Goal: Task Accomplishment & Management: Use online tool/utility

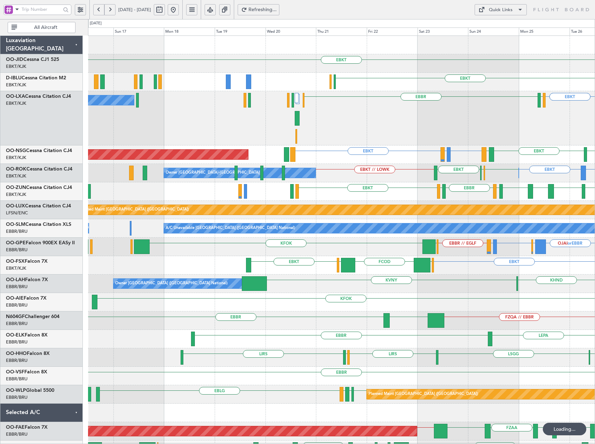
click at [179, 12] on button at bounding box center [173, 9] width 11 height 11
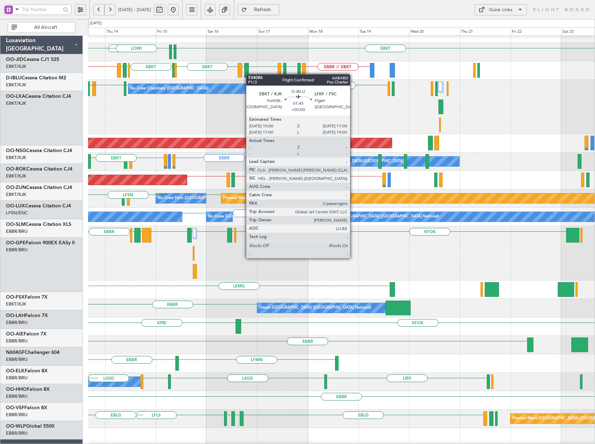
scroll to position [13, 0]
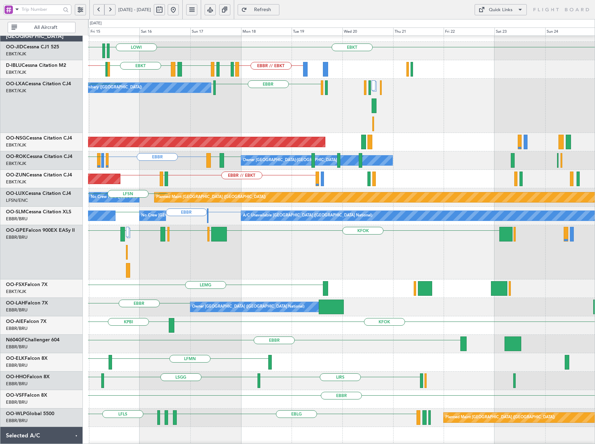
click at [182, 73] on div "EBBR // EBKT EBKT LFMT LFSN LFMT EBKT LFKF EBKT EHBK LFMN EBBR // EBKT No Crew …" at bounding box center [341, 69] width 507 height 18
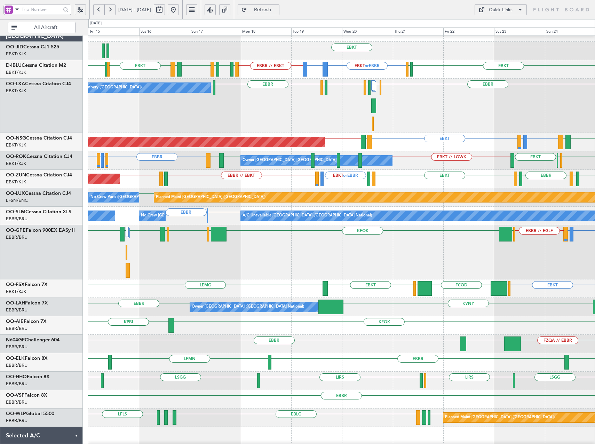
click at [179, 10] on button at bounding box center [173, 9] width 11 height 11
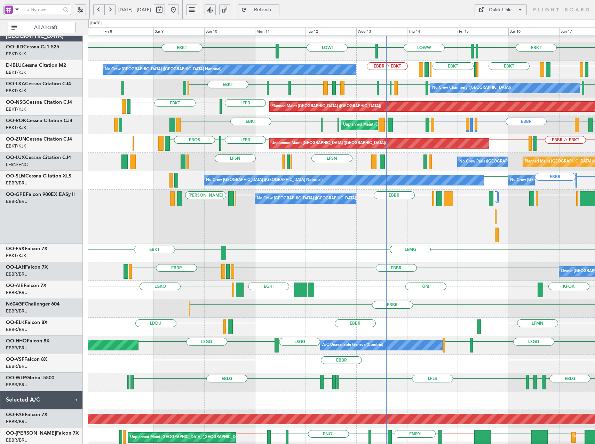
scroll to position [12, 0]
click at [307, 96] on div "No Crew Chambery (Aix-les-bains) EBBR LFLB EBBR LFLB LFTH LFKF EBKT LFMD EBKT L…" at bounding box center [341, 88] width 507 height 18
click at [135, 94] on div "EBKT LOWW LOWI EBKT EDDS EBKT EHBK LFMN EBBR // EBKT LFSN LFMT EBKT LFKF EBKT N…" at bounding box center [341, 272] width 507 height 497
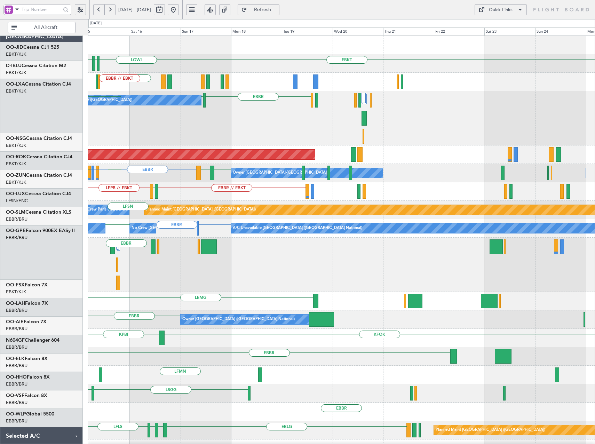
scroll to position [0, 0]
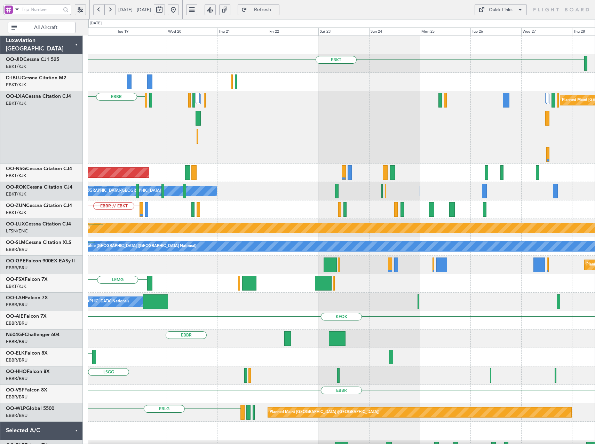
click at [241, 114] on div "EBBR Planned Maint Brussels (Brussels National) LFLB No Crew Chambery (Aix-les-…" at bounding box center [341, 127] width 507 height 72
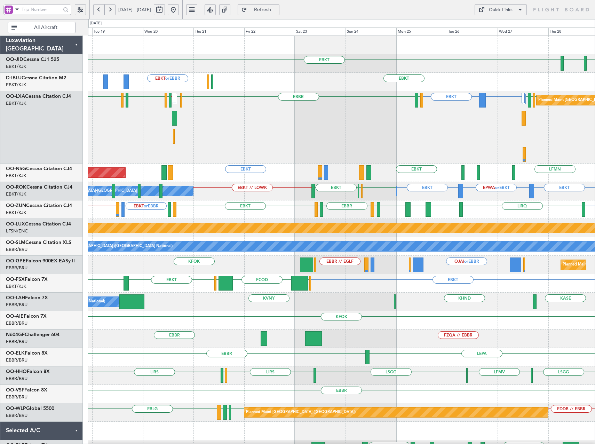
click at [277, 11] on span "Refresh" at bounding box center [263, 9] width 29 height 5
click at [179, 8] on button at bounding box center [173, 9] width 11 height 11
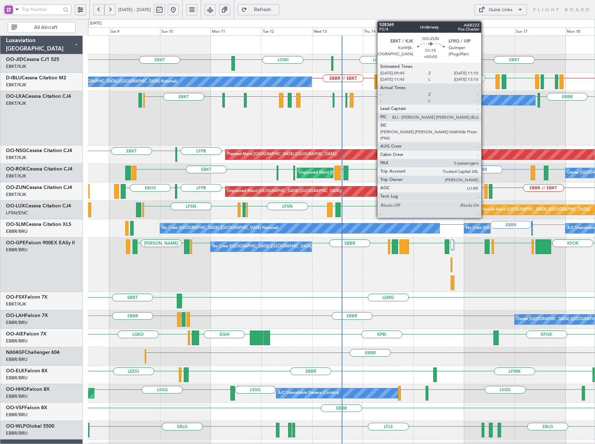
click at [485, 194] on div at bounding box center [486, 191] width 3 height 15
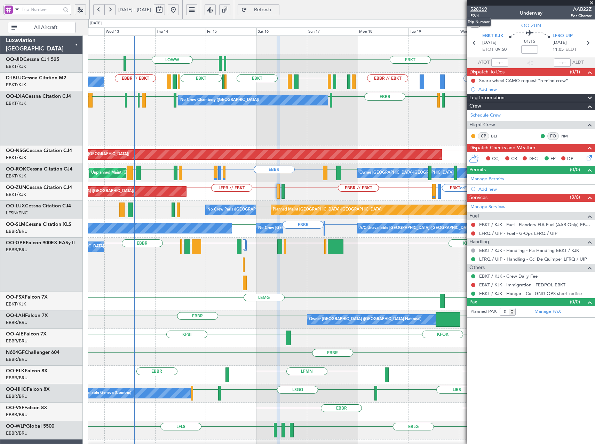
click at [478, 8] on span "528369" at bounding box center [479, 9] width 17 height 7
click at [277, 11] on span "Refresh" at bounding box center [263, 9] width 29 height 5
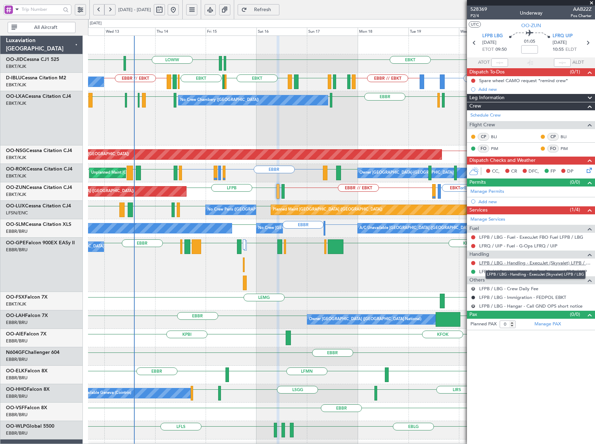
click at [540, 262] on link "LFPB / LBG - Handling - ExecuJet (Skyvalet) LFPB / LBG" at bounding box center [535, 263] width 112 height 6
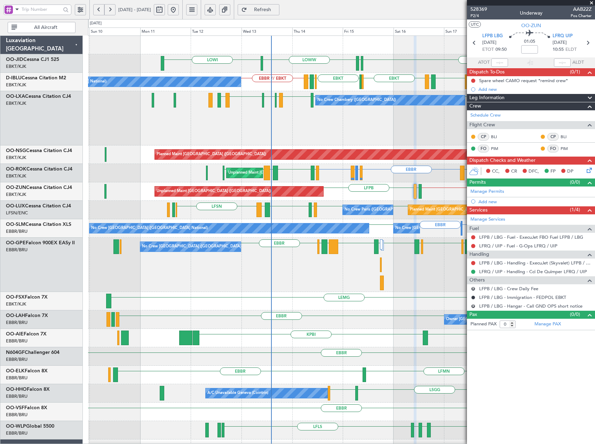
click at [402, 146] on div "LOWW LOWI EBKT EDDS EBKT or EBBR EPWA or EBBR EBBR // EBKT EBKT EHBK LFMN EBBR …" at bounding box center [341, 302] width 507 height 533
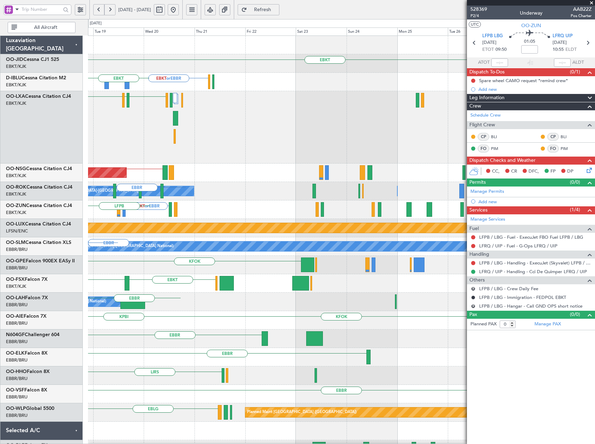
click at [0, 310] on html "09 Aug 2025 - 19 Aug 2025 Refresh Quick Links All Aircraft EBKT EBKT or EBBR EP…" at bounding box center [297, 222] width 595 height 444
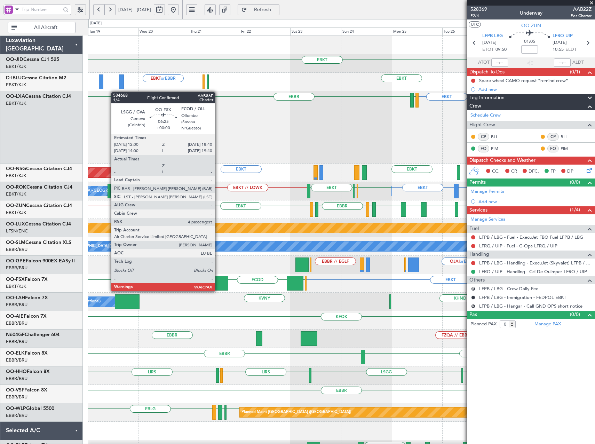
click at [218, 284] on div at bounding box center [221, 283] width 14 height 15
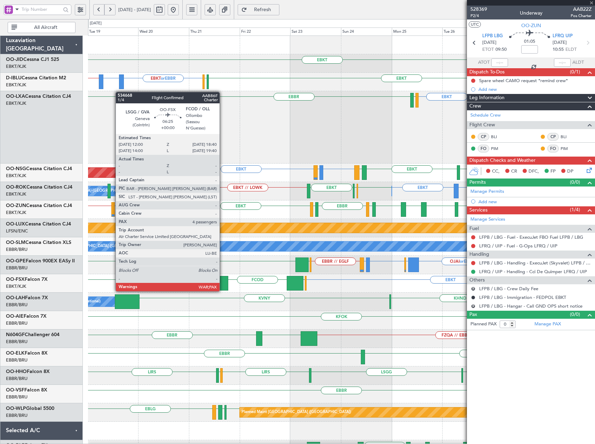
type input "4"
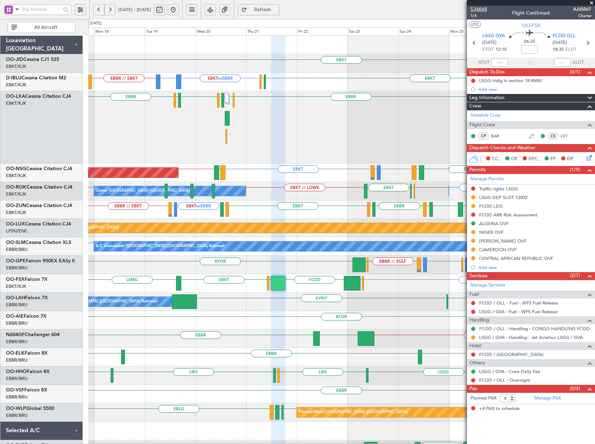
click at [479, 11] on span "534668" at bounding box center [479, 9] width 17 height 7
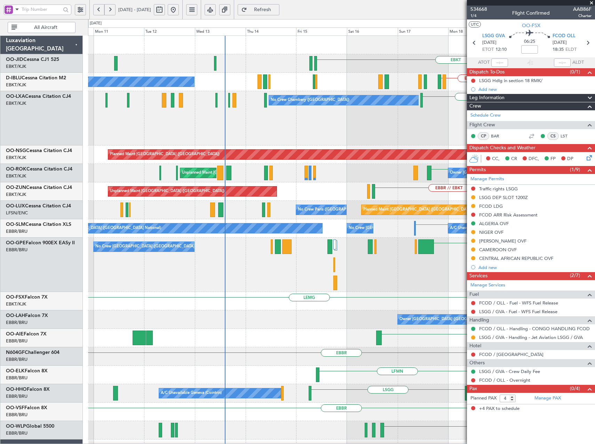
click at [525, 189] on fb-app "17 Aug 2025 - 27 Aug 2025 Refresh Quick Links All Aircraft EBKT EBKT or EBBR EP…" at bounding box center [297, 227] width 595 height 436
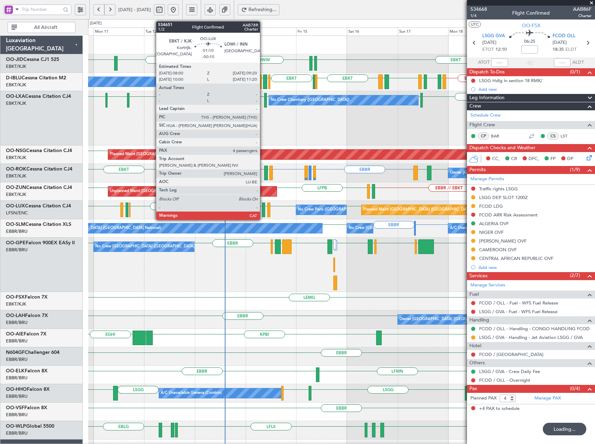
click at [263, 212] on div at bounding box center [263, 210] width 3 height 15
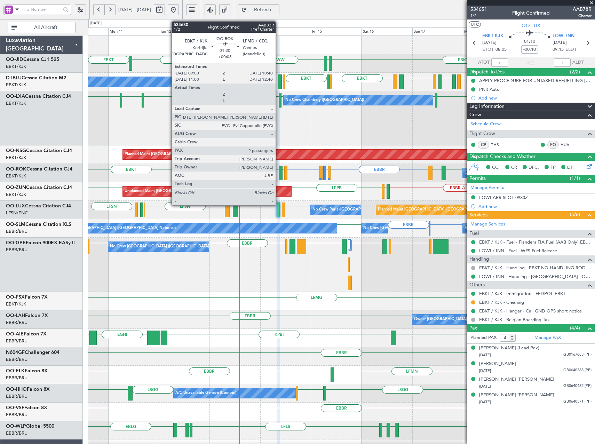
click at [279, 175] on div at bounding box center [281, 173] width 4 height 15
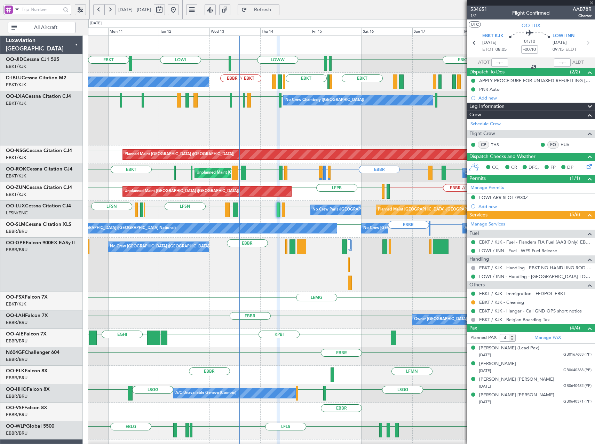
type input "+00:05"
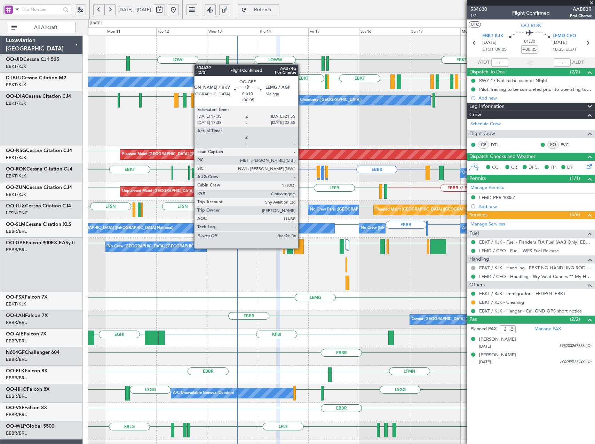
click at [301, 248] on div at bounding box center [298, 246] width 9 height 15
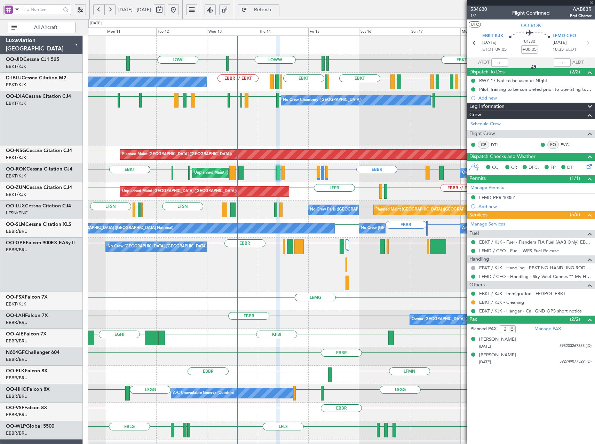
type input "0"
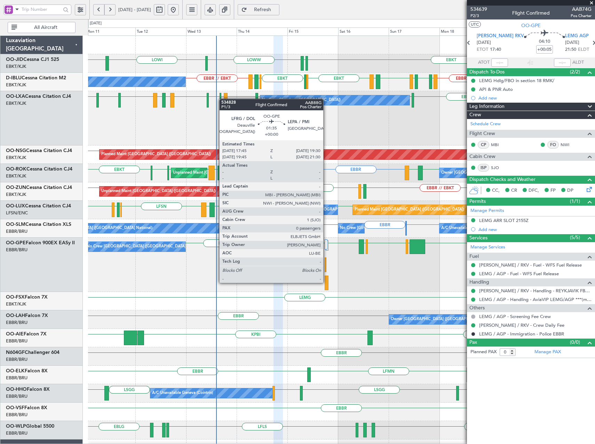
click at [326, 282] on div at bounding box center [327, 283] width 4 height 15
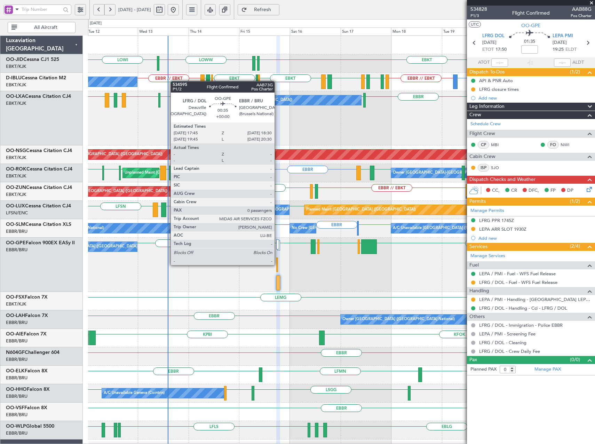
click at [278, 265] on div at bounding box center [277, 265] width 2 height 15
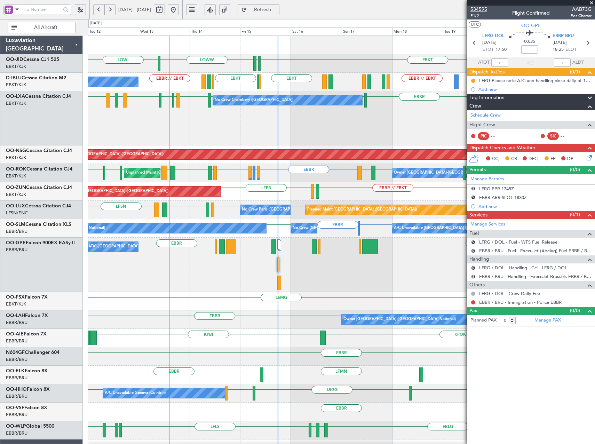
click at [481, 10] on span "534595" at bounding box center [479, 9] width 17 height 7
click at [277, 9] on span "Refresh" at bounding box center [263, 9] width 29 height 5
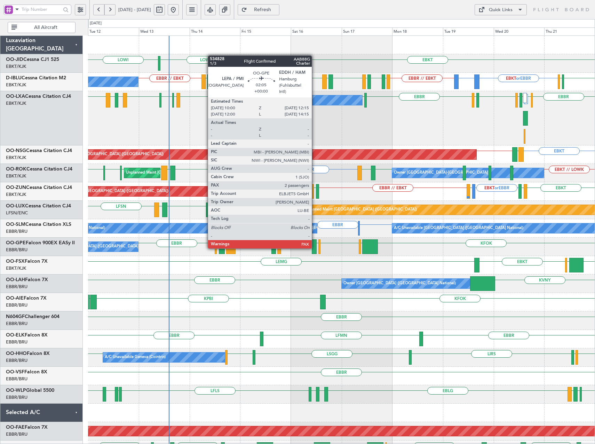
click at [315, 247] on div at bounding box center [314, 246] width 5 height 15
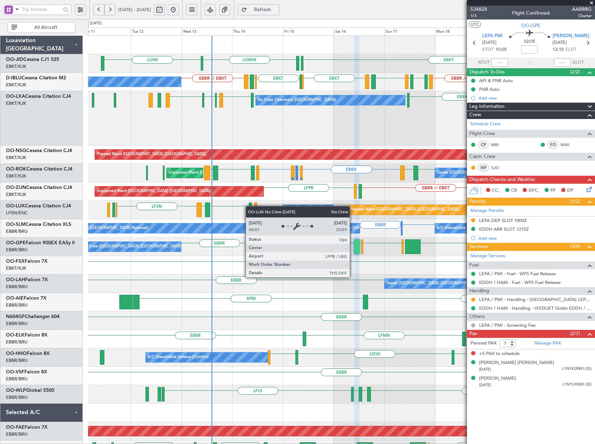
click at [300, 208] on div "LOWW LOWI EBKT EDDS No Crew Brussels (Brussels National) EBKT or EBBR EPWA or E…" at bounding box center [341, 284] width 507 height 497
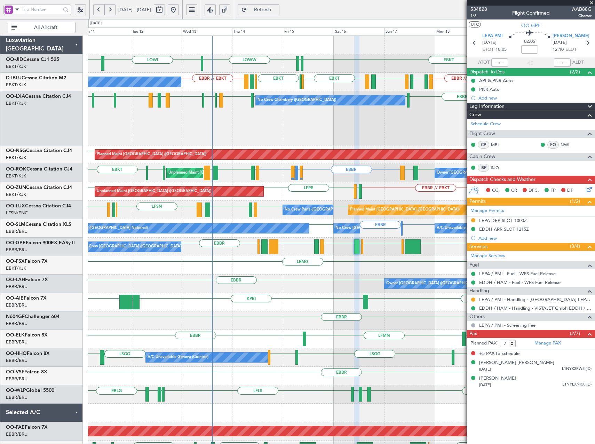
click at [591, 2] on span at bounding box center [591, 3] width 7 height 6
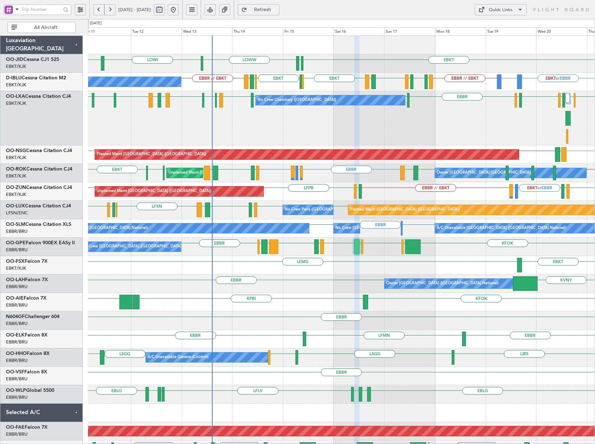
type input "0"
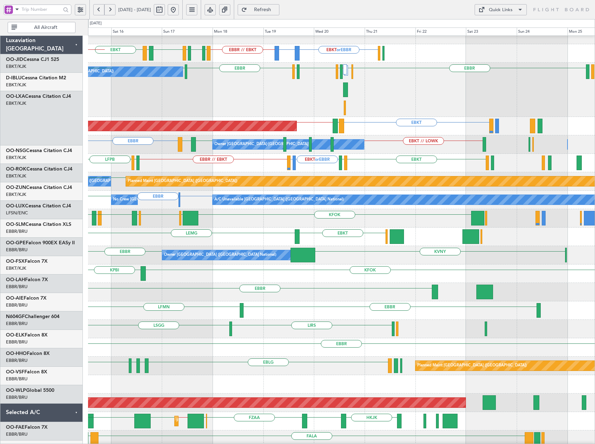
click at [258, 101] on div "EBBR EHAM LIRS // LFKF LFSD EBKT LOWI EBBR LFLB No Crew Chambery (Aix-les-bains…" at bounding box center [341, 90] width 507 height 54
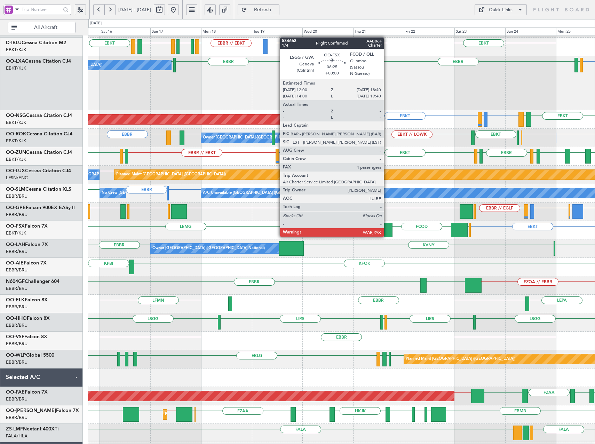
scroll to position [33, 0]
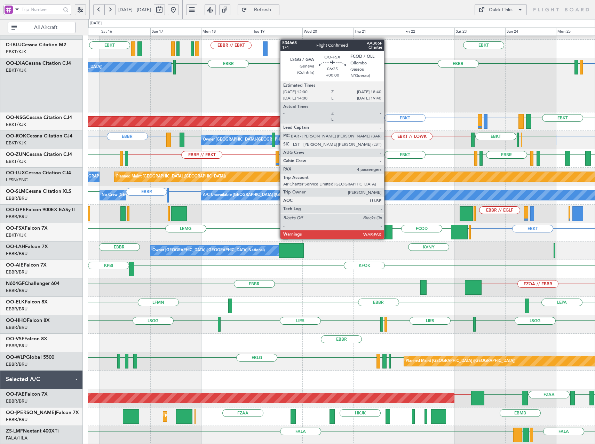
click at [387, 232] on div at bounding box center [385, 232] width 14 height 15
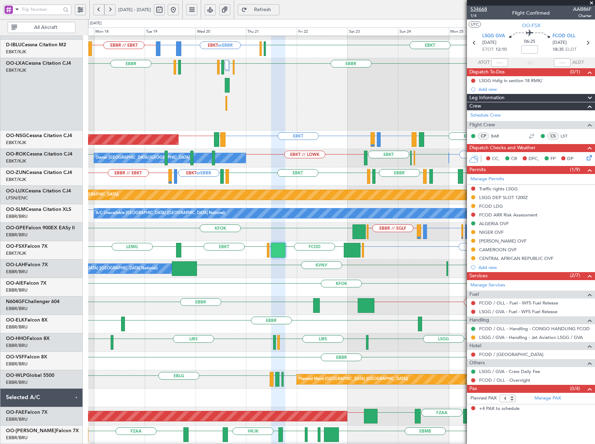
click at [482, 8] on span "534668" at bounding box center [479, 9] width 17 height 7
click at [179, 11] on button at bounding box center [173, 9] width 11 height 11
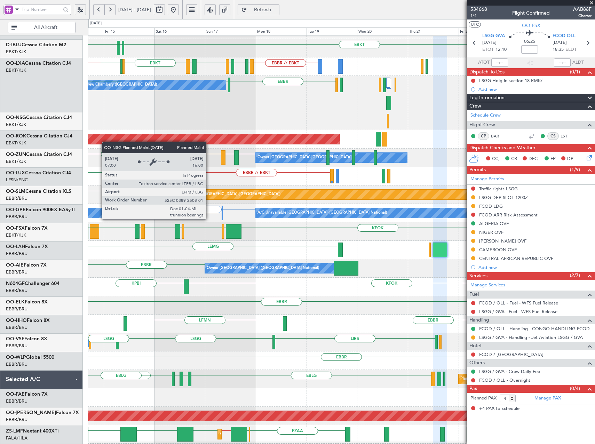
click at [102, 142] on div "Planned Maint [GEOGRAPHIC_DATA] ([GEOGRAPHIC_DATA])" at bounding box center [128, 139] width 424 height 10
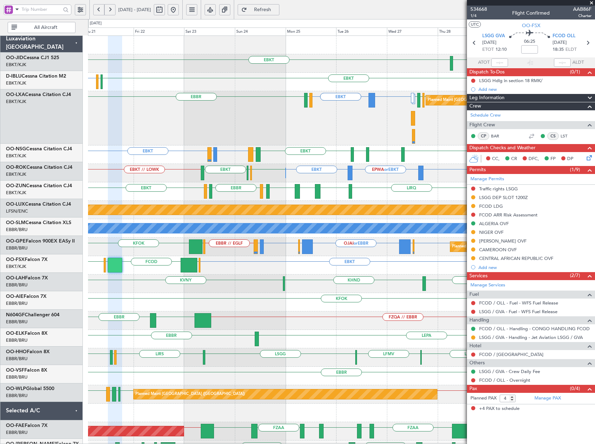
scroll to position [0, 0]
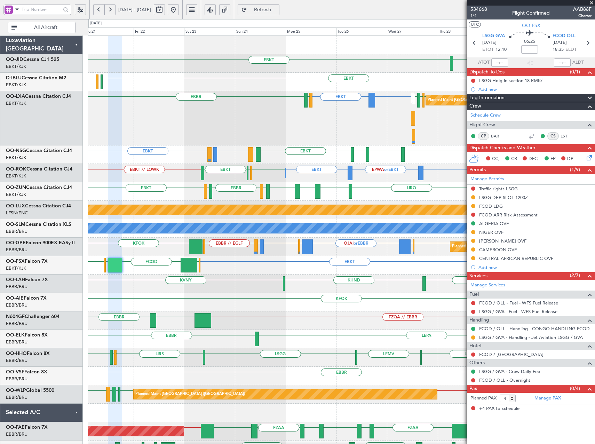
click at [309, 187] on div "EBKT EGNT EBKT EBKT or EBBR EBKT EGJJ LICC or EBKT LICC or EBKT EBKT EBKT LRAR …" at bounding box center [341, 275] width 507 height 479
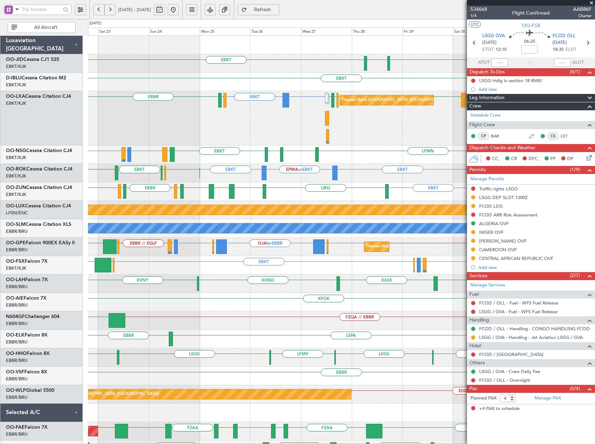
click at [211, 179] on div "EBKT EPWA or EBKT EBKT EBKT EHAM EBKT EHAM EBKT EBKT // LOWK Owner Kortrijk-Wev…" at bounding box center [341, 173] width 507 height 18
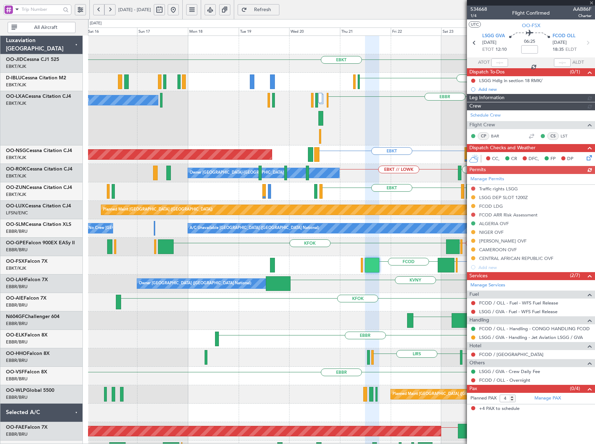
click at [527, 116] on fb-app "22 Aug 2025 - 01 Sep 2025 Refresh Quick Links All Aircraft EBKT EGNT EBKT EBKT …" at bounding box center [297, 227] width 595 height 436
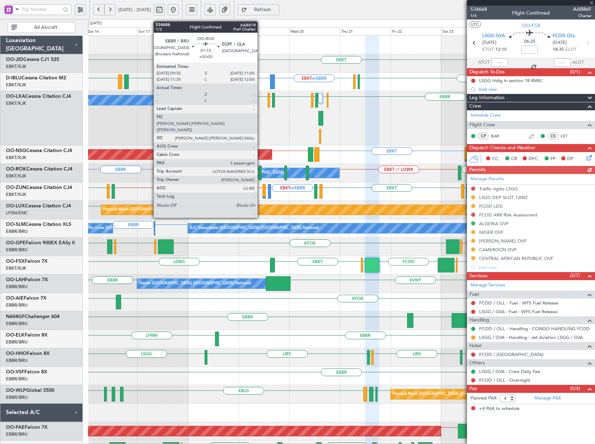
click at [261, 176] on div at bounding box center [260, 173] width 3 height 15
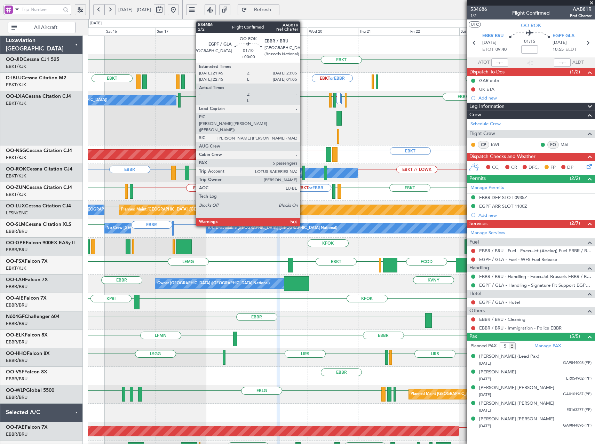
click at [303, 171] on div at bounding box center [303, 173] width 3 height 15
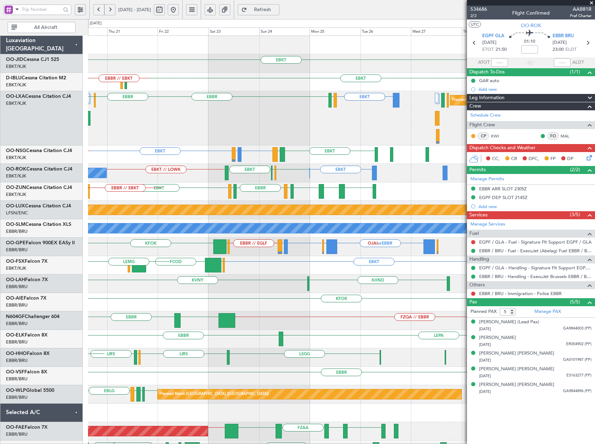
click at [110, 145] on div "EBKT EBKT or EBBR EBKT EGJJ EPWA or EBBR EBBR // EBKT EBKT EBKT EIDW EBBR EHAM …" at bounding box center [341, 257] width 507 height 442
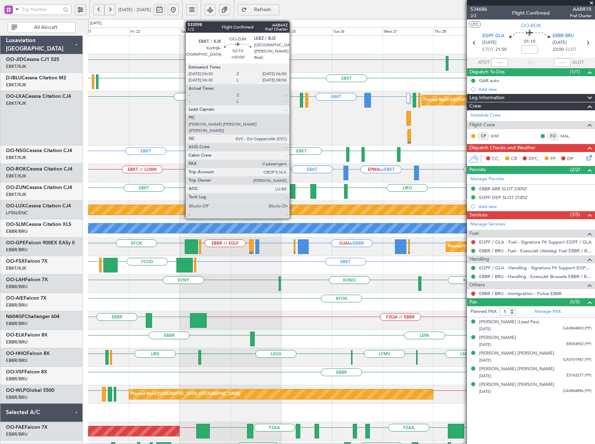
click at [293, 195] on div at bounding box center [292, 191] width 5 height 15
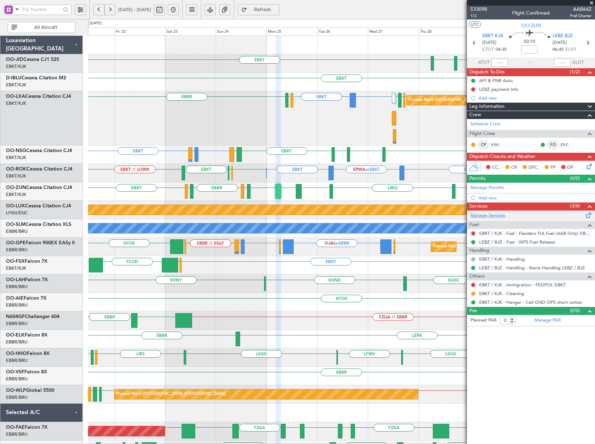
click at [491, 217] on link "Manage Services" at bounding box center [488, 215] width 35 height 7
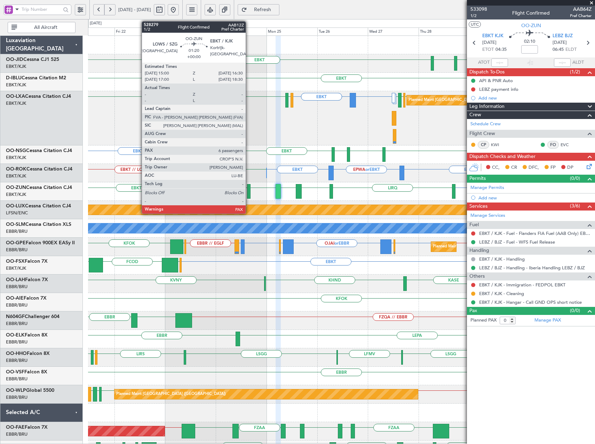
click at [249, 193] on div at bounding box center [248, 191] width 3 height 15
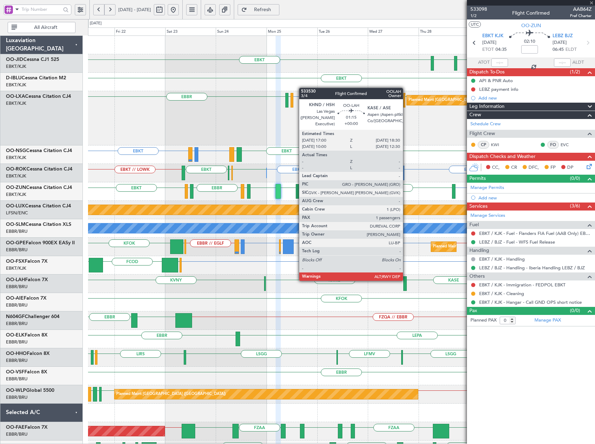
type input "6"
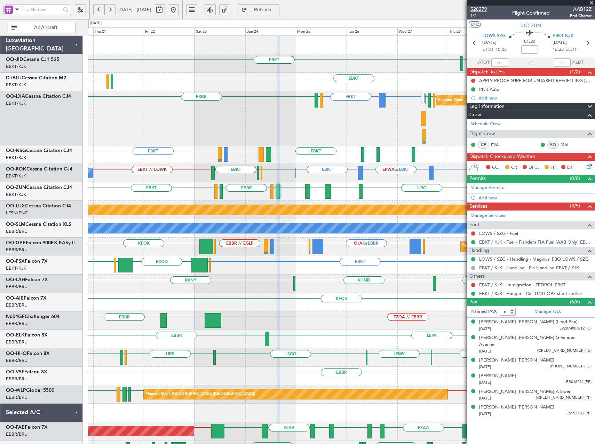
click at [471, 9] on span "528279" at bounding box center [479, 9] width 17 height 7
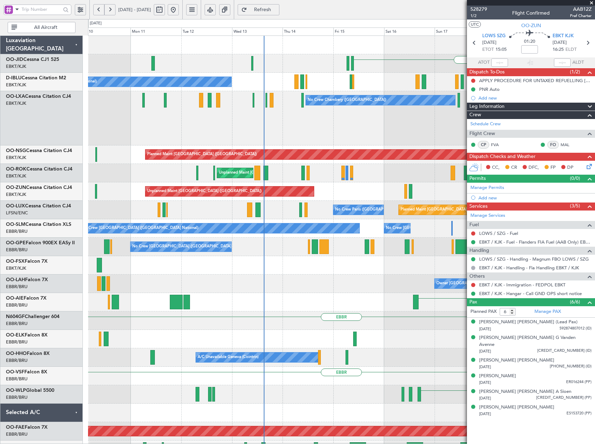
click at [595, 210] on html "20 Aug 2025 - 30 Aug 2025 Refresh Quick Links All Aircraft EBKT EBKT or EBBR No…" at bounding box center [297, 222] width 595 height 444
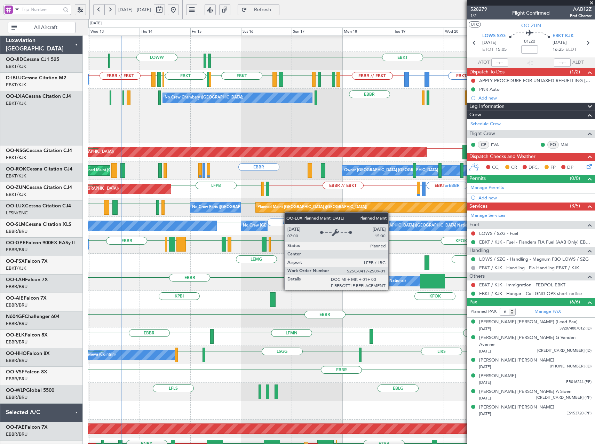
click at [267, 209] on div "LOWW LOWI EBKT [PERSON_NAME] EBKT EBKT or EBBR EPWA or EBBR EBBR // EBKT EBKT E…" at bounding box center [341, 281] width 507 height 497
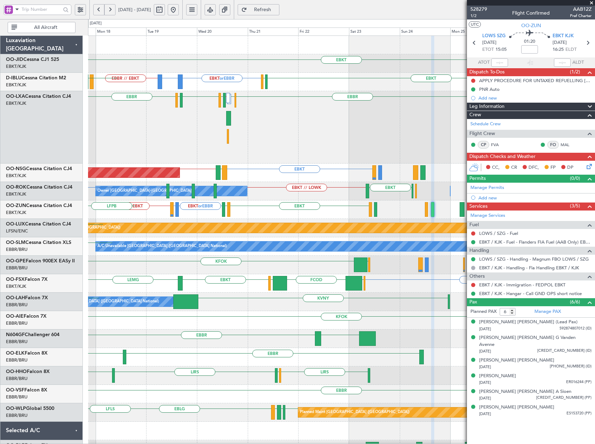
click at [169, 127] on div "EBBR [GEOGRAPHIC_DATA] LIRS // LFKF LFSD EBKT LOWI [GEOGRAPHIC_DATA] Planned Ma…" at bounding box center [341, 127] width 507 height 72
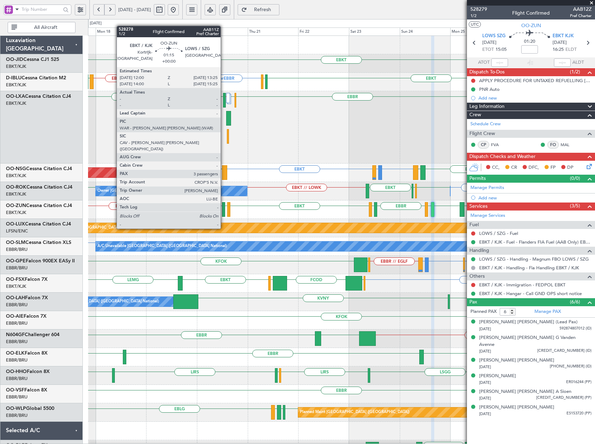
click at [224, 209] on div at bounding box center [223, 209] width 3 height 15
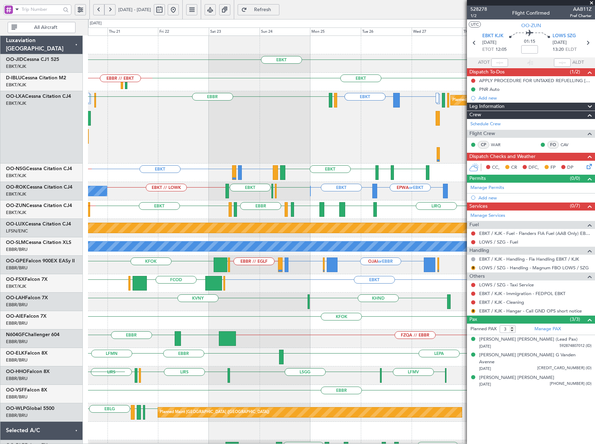
click at [171, 166] on div "EBLG or EBKT LIRA or EBKT EBKT EBKT LDSP EBKT EKEB LDSP LFPB // EBKT Planned Ma…" at bounding box center [341, 173] width 507 height 18
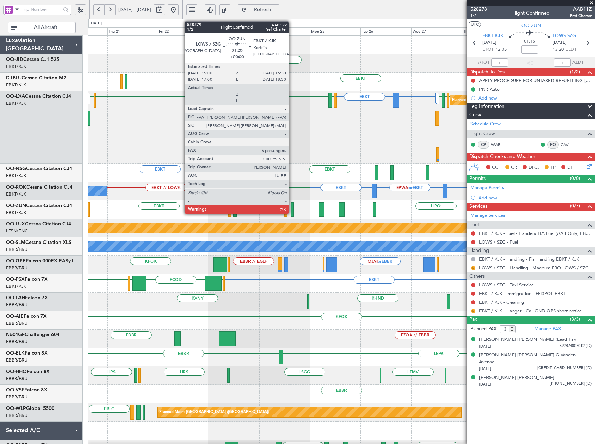
click at [292, 210] on div at bounding box center [292, 209] width 3 height 15
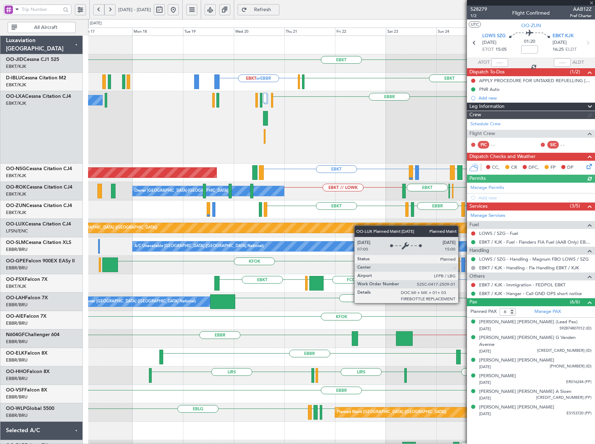
click at [383, 230] on div "EBKT [GEOGRAPHIC_DATA] EBKT EBKT or EBBR EBKT EGJJ LICC or EBKT LICC or EBKT EB…" at bounding box center [341, 284] width 507 height 497
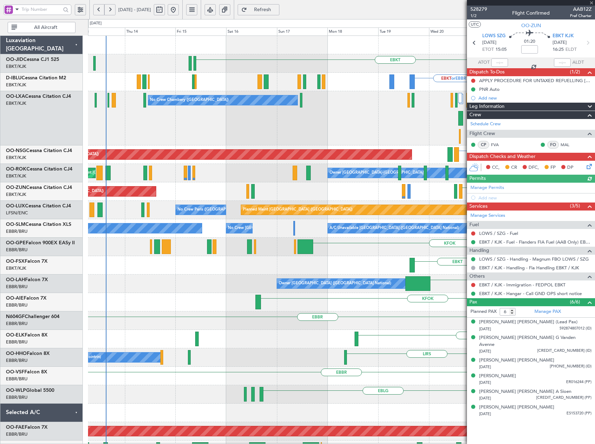
click at [577, 261] on fb-app "[DATE] - [DATE] Refresh Quick Links All Aircraft EBKT EBKT or EBBR EBKT EGJJ No…" at bounding box center [297, 227] width 595 height 436
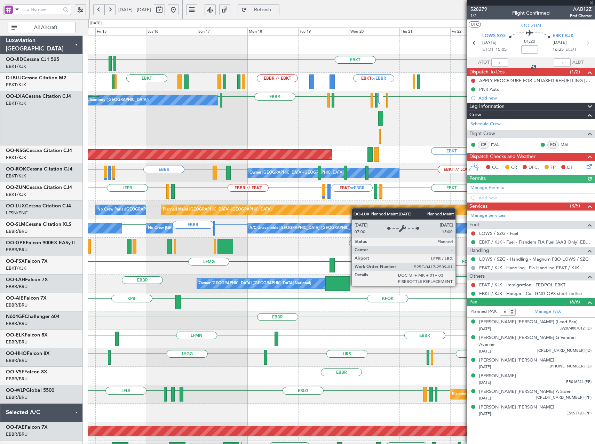
click at [307, 213] on div "LOWW EBKT [PERSON_NAME] LOWI EBKT or EBBR EPWA or EBBR EBBR // EBKT EBKT EBKT E…" at bounding box center [341, 284] width 507 height 497
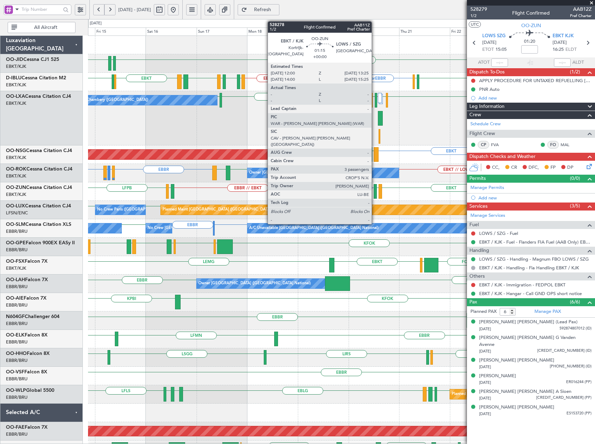
click at [375, 189] on div at bounding box center [375, 191] width 3 height 15
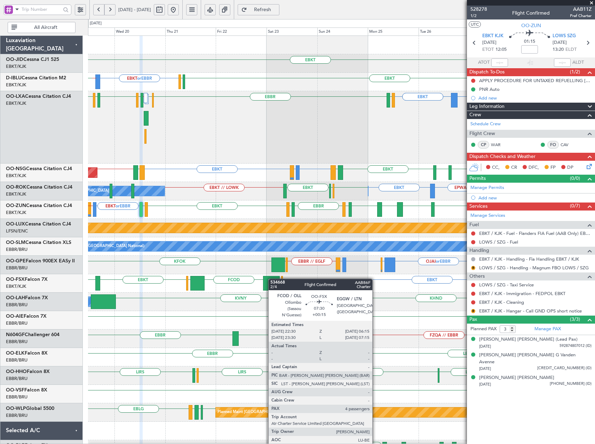
click at [257, 274] on div "EBKT EBKT or EBBR EPWA or EBBR EBKT EGJJ EBBR // EBKT LFMT LFSN LFMT EBKT [GEOG…" at bounding box center [341, 266] width 507 height 460
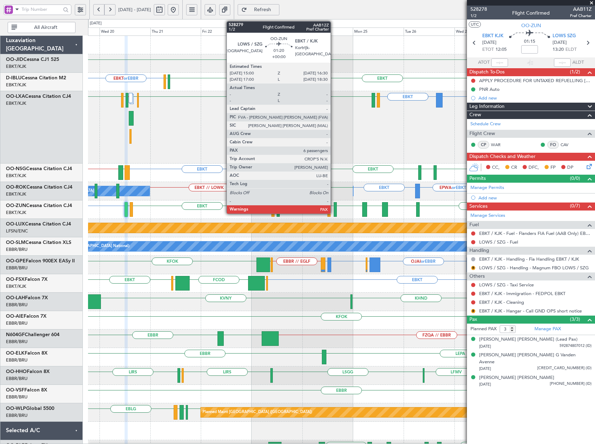
click at [334, 212] on div at bounding box center [335, 209] width 3 height 15
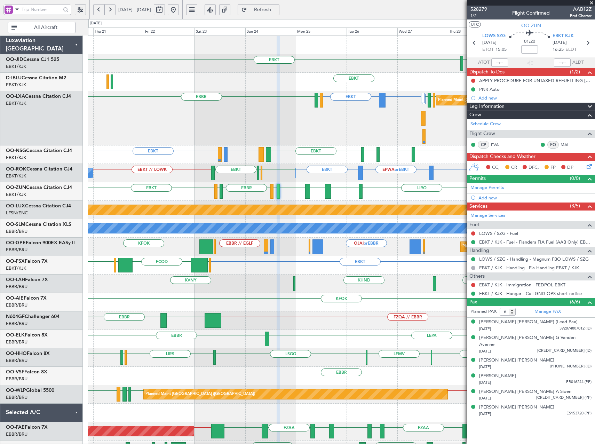
click at [592, 0] on span at bounding box center [591, 3] width 7 height 6
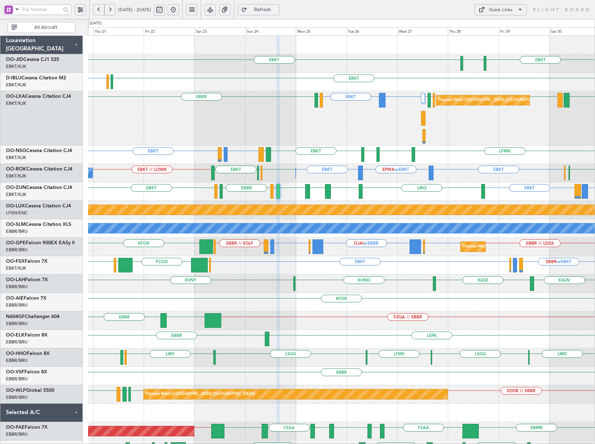
type input "0"
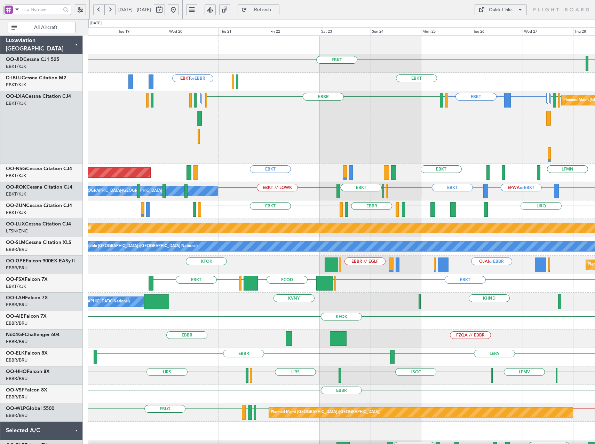
click at [343, 148] on div "LICC or EBKT LICC or EBKT EBKT EBKT [GEOGRAPHIC_DATA] [GEOGRAPHIC_DATA] LFPB LI…" at bounding box center [341, 127] width 507 height 72
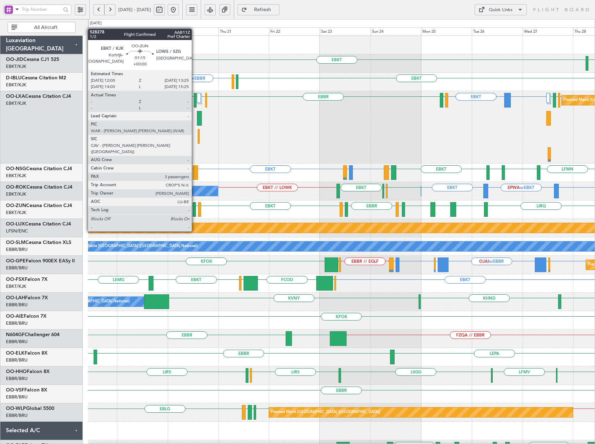
click at [195, 212] on div at bounding box center [194, 209] width 3 height 15
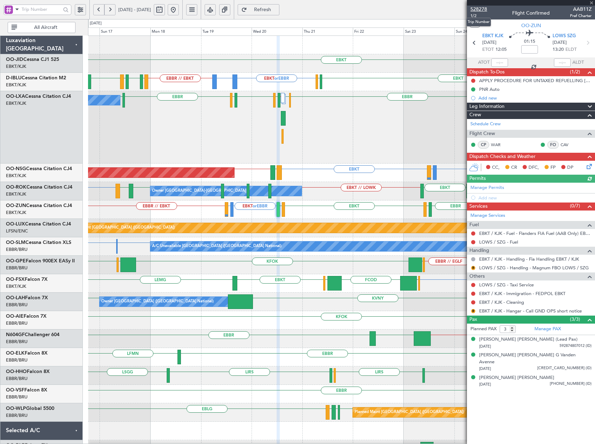
click at [484, 7] on span "528278" at bounding box center [479, 9] width 17 height 7
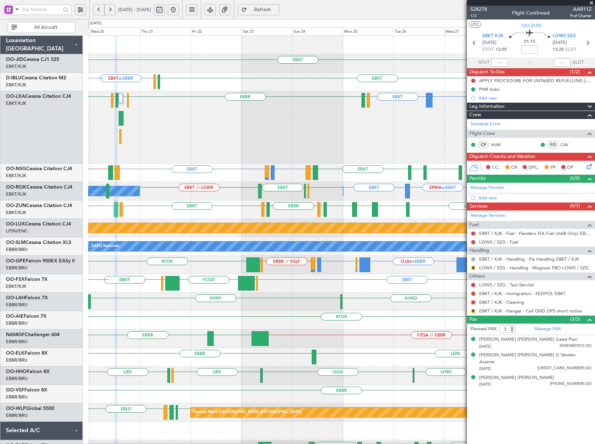
click at [204, 209] on div "EBKT or EBBR LIRQ EBKT LEBZ EBKT LOWS [GEOGRAPHIC_DATA] LFBD EBKT LOWS LFMD or …" at bounding box center [341, 209] width 507 height 18
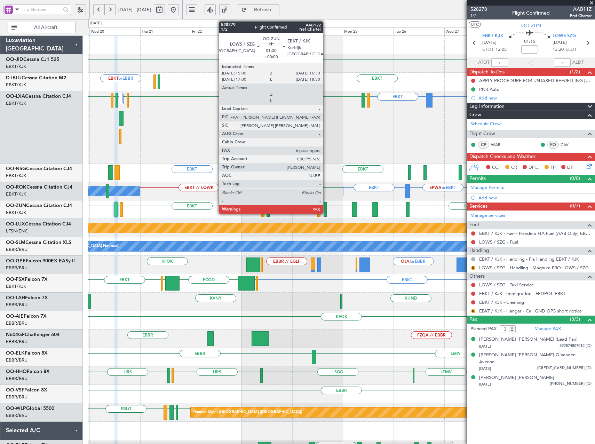
click at [326, 211] on div at bounding box center [325, 209] width 3 height 15
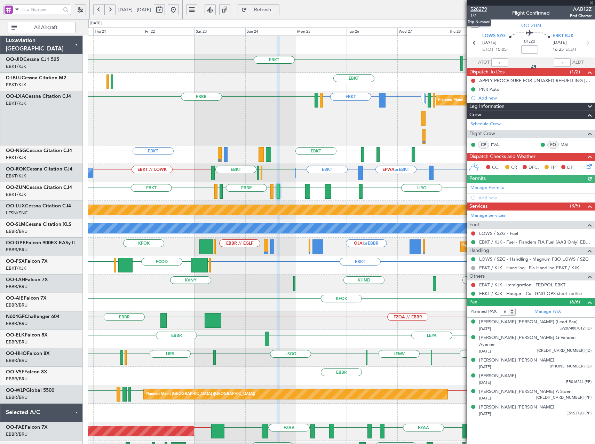
click at [482, 8] on span "528279" at bounding box center [479, 9] width 17 height 7
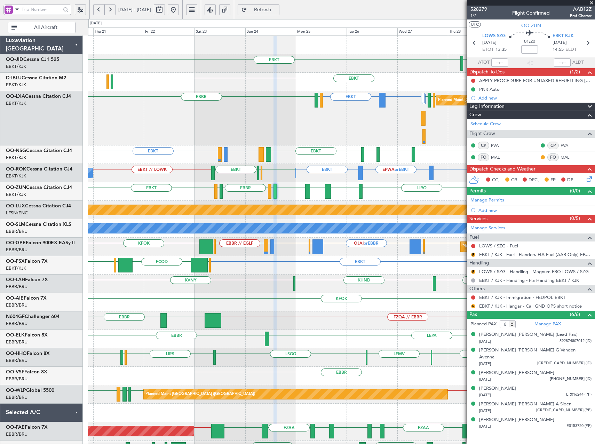
click at [455, 260] on div "EBKT [GEOGRAPHIC_DATA] EBKT EBKT or EBBR EBKT EGJJ LICC or EBKT LICC or EBKT EB…" at bounding box center [341, 275] width 507 height 479
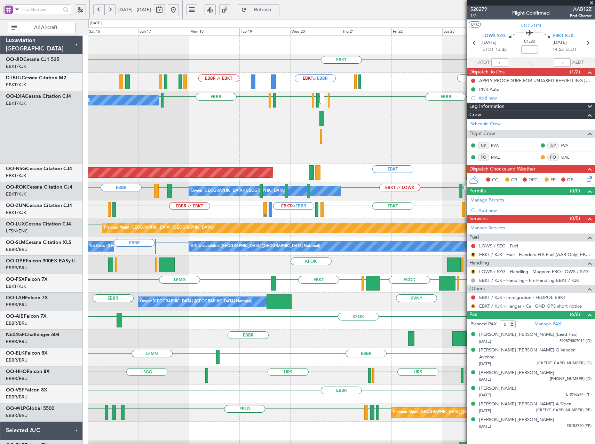
click at [179, 9] on button at bounding box center [173, 9] width 11 height 11
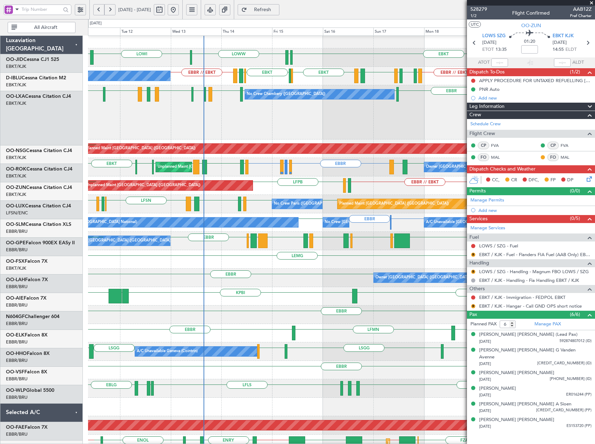
scroll to position [6, 0]
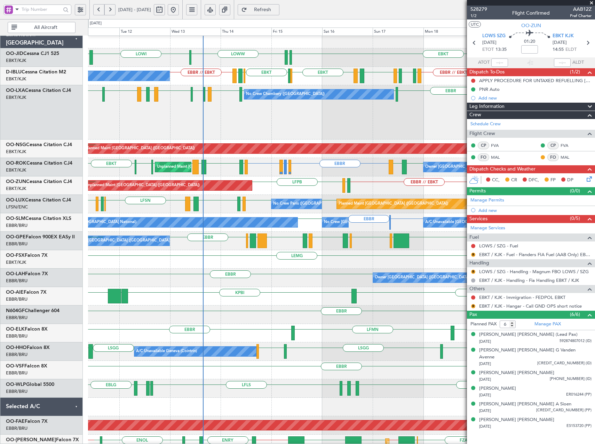
click at [223, 118] on div "EBBR LFLB LFLB [GEOGRAPHIC_DATA] No [GEOGRAPHIC_DATA] ([GEOGRAPHIC_DATA]) LFTH …" at bounding box center [341, 112] width 507 height 54
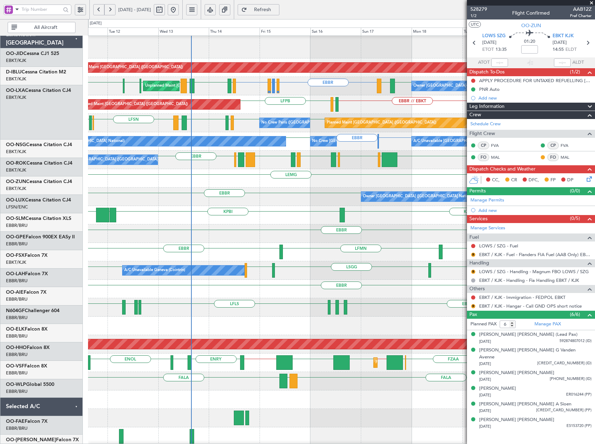
scroll to position [88, 0]
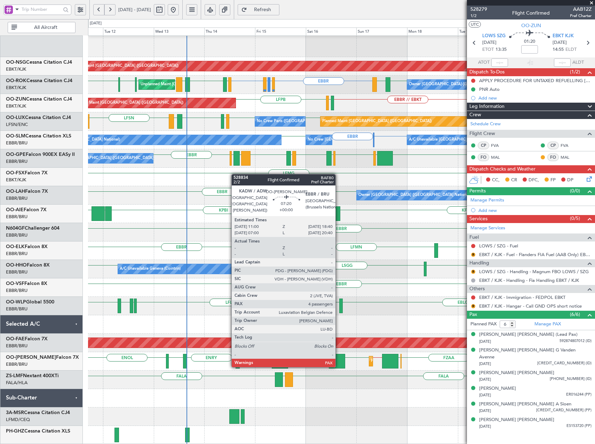
click at [338, 367] on div at bounding box center [337, 361] width 16 height 15
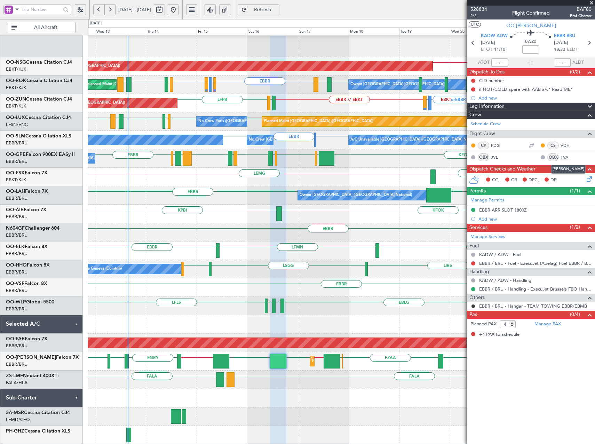
click at [562, 158] on link "TVA" at bounding box center [569, 157] width 16 height 6
click at [546, 321] on link "Manage PAX" at bounding box center [548, 324] width 26 height 7
click at [546, 326] on mat-tooltip-component "EBBR / BRU - Hangar - TEAM TOWING EBBR/EBMB" at bounding box center [533, 318] width 104 height 18
click at [545, 322] on mat-tooltip-component "EBBR / BRU - Hangar - TEAM TOWING EBBR/EBMB" at bounding box center [533, 318] width 104 height 18
click at [545, 325] on link "Manage PAX" at bounding box center [548, 324] width 26 height 7
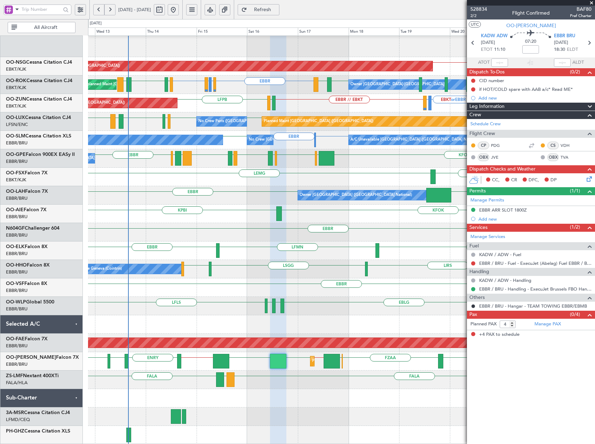
click at [269, 9] on button "Refresh" at bounding box center [259, 9] width 42 height 11
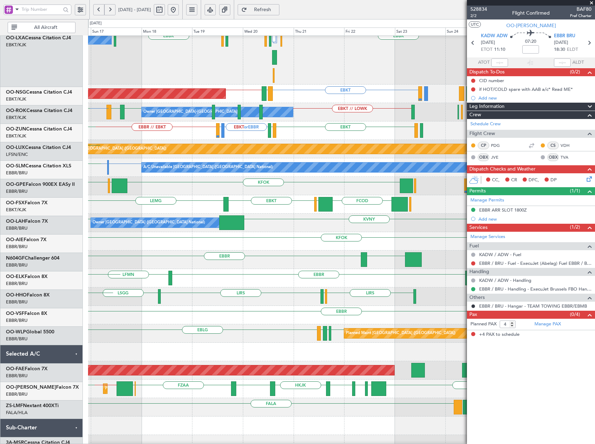
click at [170, 206] on div "LEMG EBKT FCOD [GEOGRAPHIC_DATA]" at bounding box center [341, 204] width 507 height 18
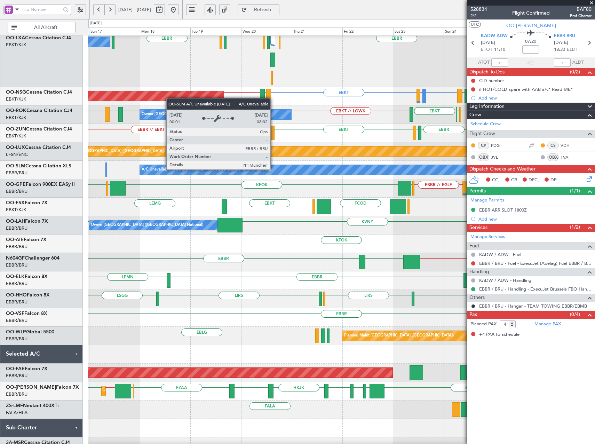
scroll to position [33, 0]
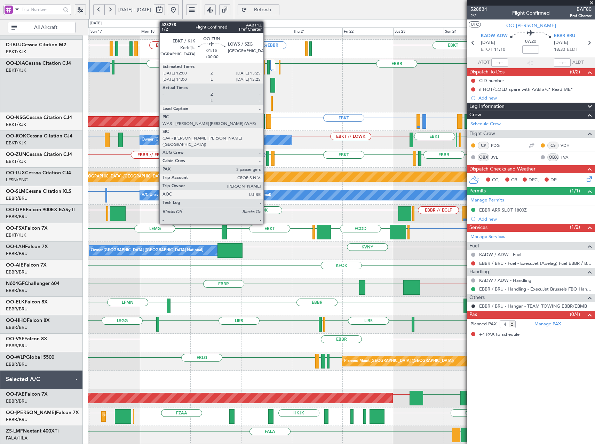
click at [267, 159] on div at bounding box center [267, 158] width 3 height 15
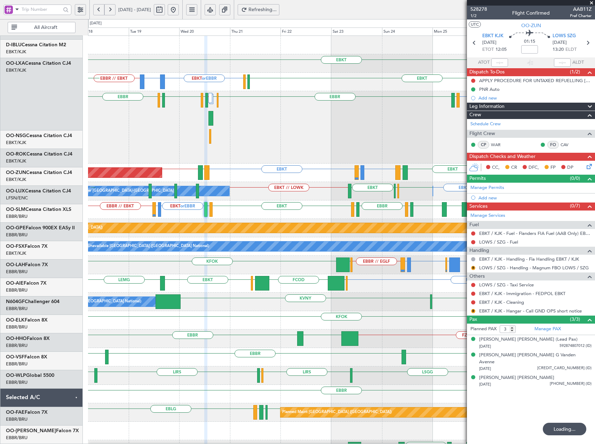
scroll to position [0, 0]
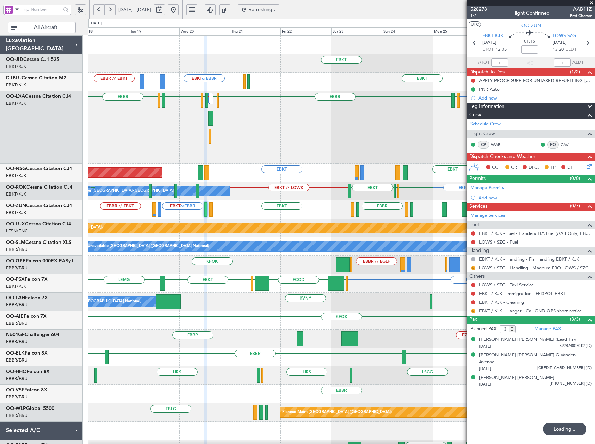
click at [280, 189] on div "Owner [GEOGRAPHIC_DATA]-[GEOGRAPHIC_DATA] Owner [GEOGRAPHIC_DATA]-[GEOGRAPHIC_D…" at bounding box center [341, 191] width 507 height 18
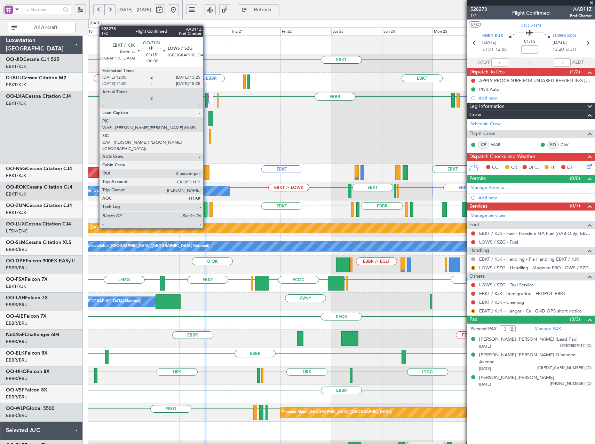
click at [206, 209] on div at bounding box center [205, 209] width 3 height 15
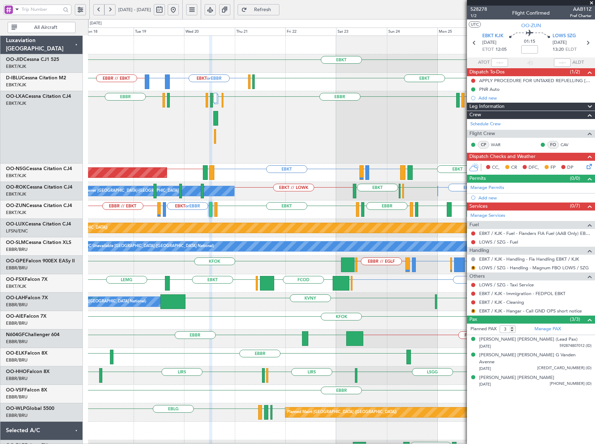
click at [308, 203] on div "EBKT or EBBR LFMD or [GEOGRAPHIC_DATA] EBBR // EBKT LEBZ EBKT LOWS [GEOGRAPHIC_…" at bounding box center [341, 209] width 507 height 18
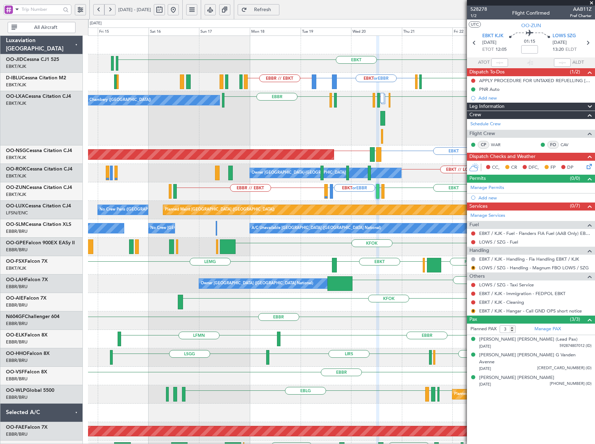
click at [340, 156] on div "EBKT EBKT or EBBR EPWA or EBBR EBBR // EBKT EBKT EGJJ No Crew [GEOGRAPHIC_DATA]…" at bounding box center [341, 257] width 507 height 442
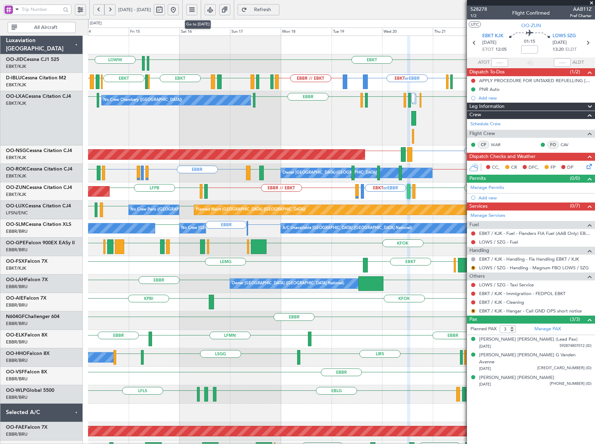
click at [179, 10] on button at bounding box center [173, 9] width 11 height 11
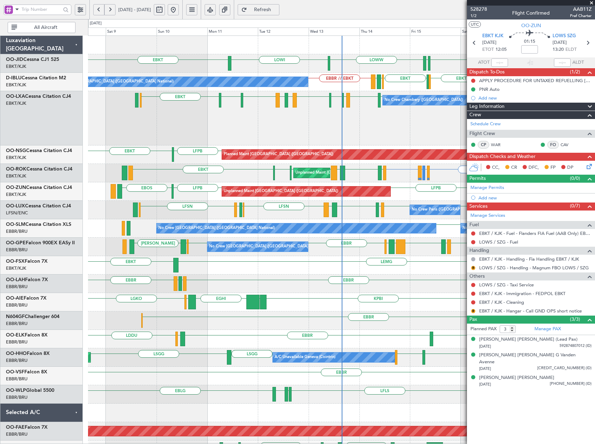
click at [590, 3] on span at bounding box center [591, 3] width 7 height 6
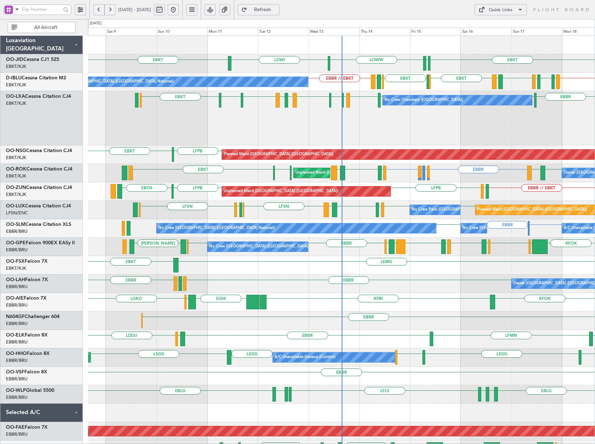
type input "0"
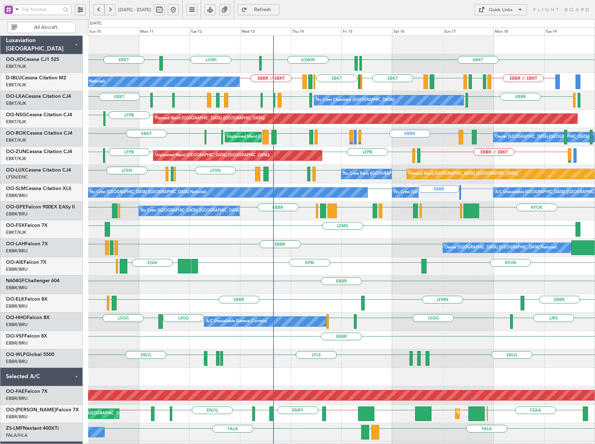
click at [485, 69] on div "LOWW EBKT [PERSON_NAME] LOWI EBKT" at bounding box center [341, 63] width 507 height 18
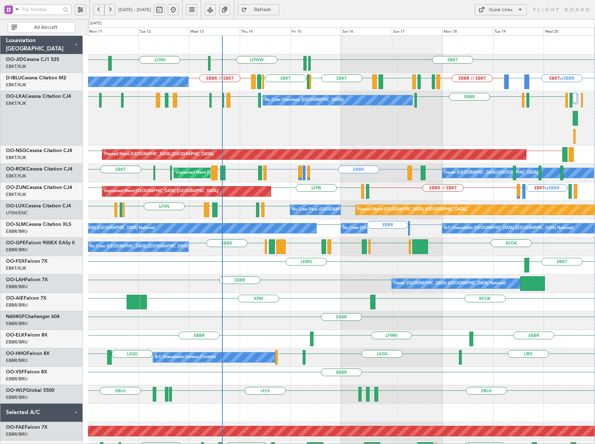
click at [369, 144] on div "EBKT EBKT LOWW LOWI [PERSON_NAME] EBKT or EBBR EPWA or EBBR EBBR // EBKT EBKT E…" at bounding box center [341, 284] width 507 height 497
click at [510, 6] on button "Quick Links" at bounding box center [501, 9] width 52 height 11
click at [490, 27] on button "Trip Builder" at bounding box center [501, 26] width 52 height 17
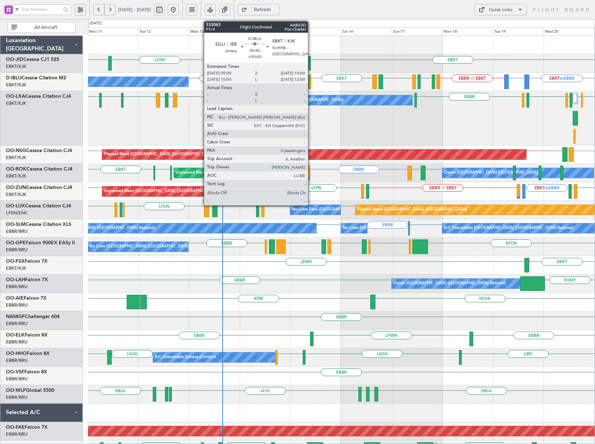
click at [311, 84] on div at bounding box center [310, 81] width 2 height 15
